Goal: Navigation & Orientation: Find specific page/section

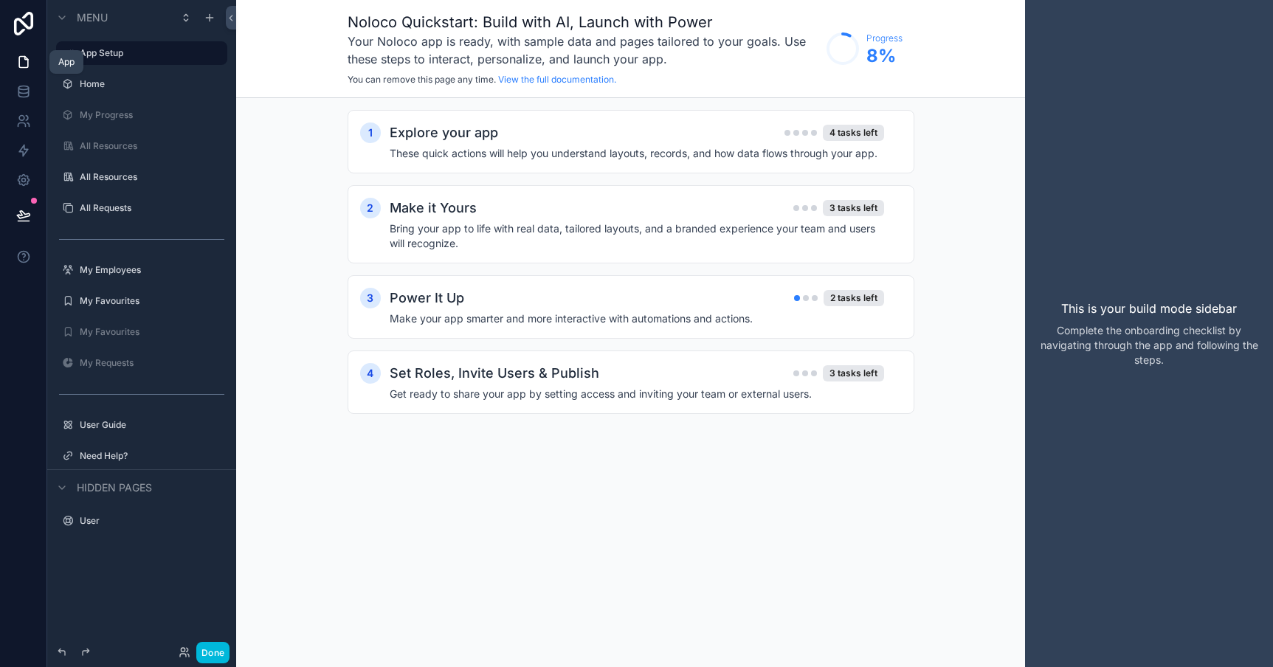
click at [28, 72] on link at bounding box center [23, 62] width 46 height 30
click at [24, 27] on icon at bounding box center [24, 24] width 30 height 24
